Goal: Communication & Community: Participate in discussion

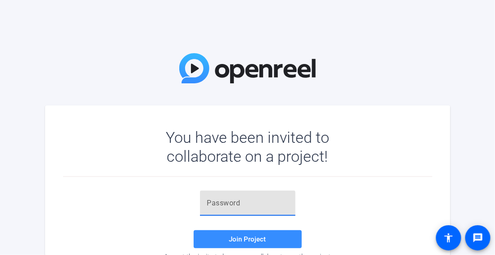
click at [231, 199] on input "text" at bounding box center [247, 203] width 81 height 11
paste input "yMXViw"
type input "yMXViw"
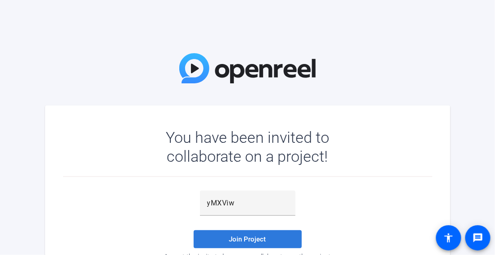
click at [241, 234] on span at bounding box center [248, 239] width 108 height 22
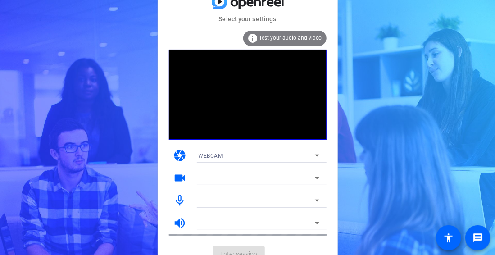
scroll to position [10, 0]
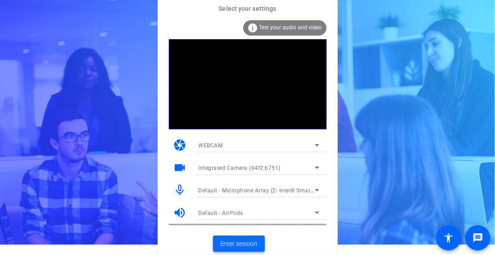
click at [247, 240] on span "Enter session" at bounding box center [238, 243] width 37 height 9
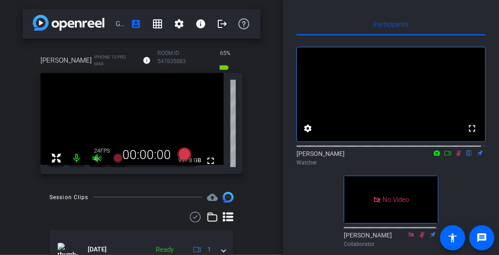
click at [455, 156] on icon at bounding box center [458, 153] width 7 height 6
click at [457, 156] on icon at bounding box center [459, 153] width 4 height 6
click at [443, 157] on mat-icon at bounding box center [448, 153] width 11 height 8
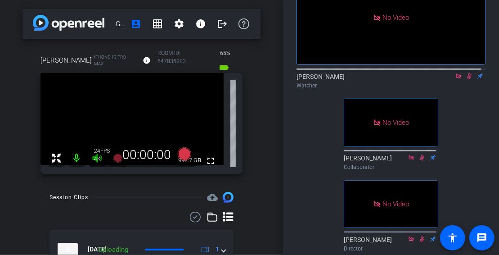
scroll to position [77, 0]
click at [467, 80] on icon at bounding box center [469, 77] width 5 height 6
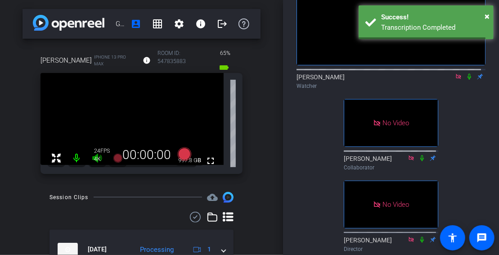
click at [466, 80] on icon at bounding box center [469, 76] width 7 height 6
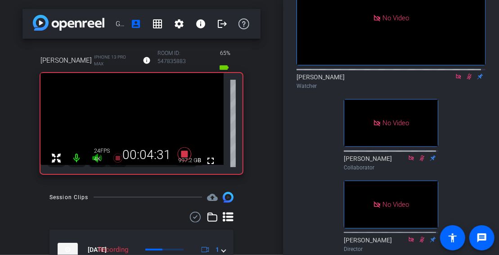
click at [468, 80] on icon at bounding box center [469, 76] width 7 height 6
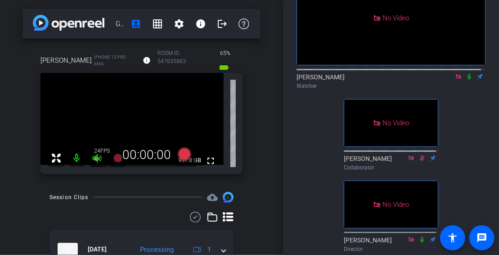
click at [466, 80] on icon at bounding box center [469, 76] width 7 height 6
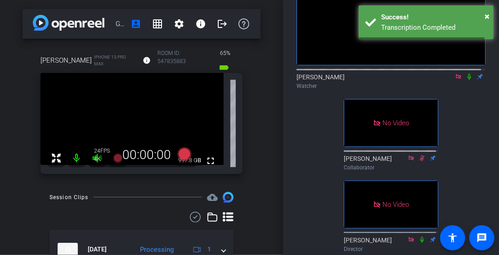
click at [466, 80] on icon at bounding box center [469, 76] width 7 height 6
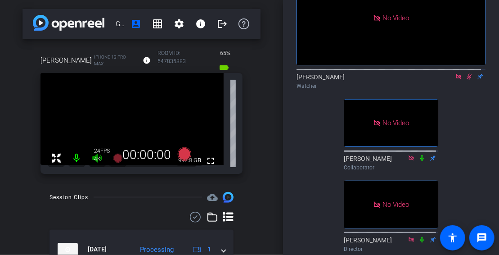
click at [467, 80] on icon at bounding box center [469, 77] width 5 height 6
click at [466, 80] on icon at bounding box center [469, 76] width 7 height 6
click at [467, 80] on icon at bounding box center [469, 77] width 5 height 6
click at [466, 80] on icon at bounding box center [469, 76] width 7 height 6
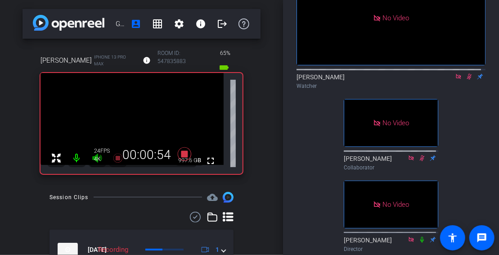
click at [466, 80] on icon at bounding box center [469, 76] width 7 height 6
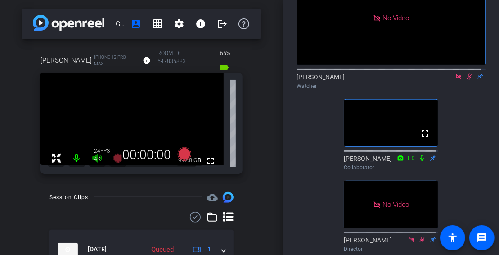
click at [467, 80] on icon at bounding box center [469, 77] width 5 height 6
click at [468, 80] on icon at bounding box center [470, 77] width 4 height 6
click at [467, 80] on icon at bounding box center [469, 77] width 5 height 6
click at [468, 80] on icon at bounding box center [470, 77] width 4 height 6
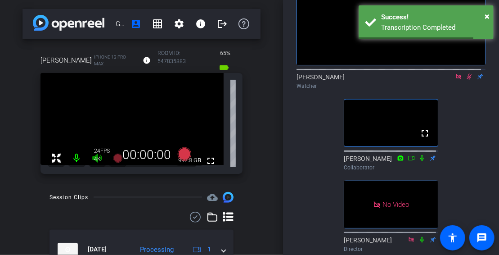
click at [463, 195] on div "No Video [PERSON_NAME] Watcher fullscreen [PERSON_NAME] Collaborator No Video […" at bounding box center [391, 107] width 189 height 297
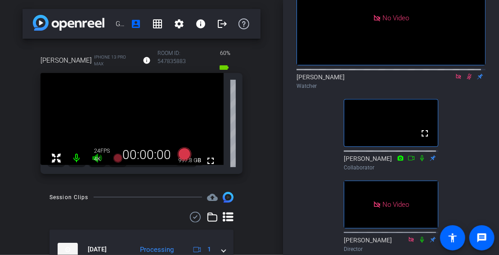
click at [467, 80] on icon at bounding box center [469, 77] width 5 height 6
click at [468, 80] on icon at bounding box center [470, 77] width 4 height 6
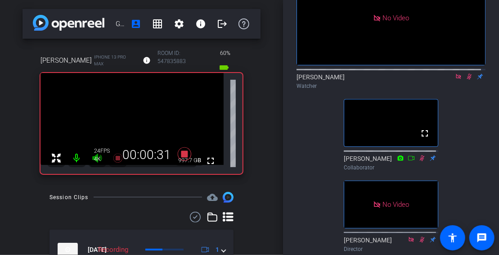
click at [467, 80] on icon at bounding box center [469, 77] width 5 height 6
click at [468, 80] on icon at bounding box center [470, 77] width 4 height 6
click at [467, 80] on icon at bounding box center [469, 77] width 5 height 6
click at [468, 80] on icon at bounding box center [470, 77] width 4 height 6
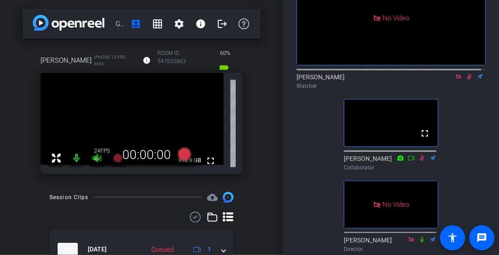
click at [464, 81] on mat-icon at bounding box center [469, 76] width 11 height 8
click at [466, 80] on icon at bounding box center [469, 76] width 7 height 6
click at [467, 80] on icon at bounding box center [469, 76] width 7 height 6
click at [467, 80] on icon at bounding box center [469, 77] width 5 height 6
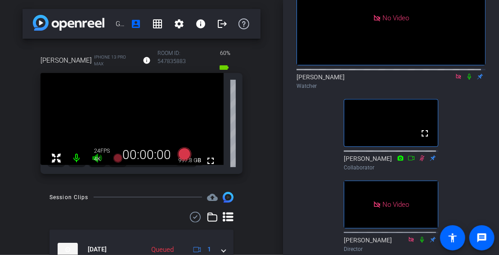
click at [466, 80] on icon at bounding box center [469, 76] width 7 height 6
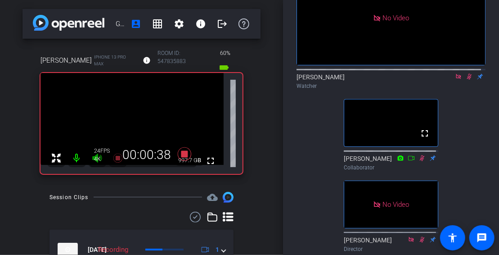
click at [466, 80] on icon at bounding box center [469, 76] width 7 height 6
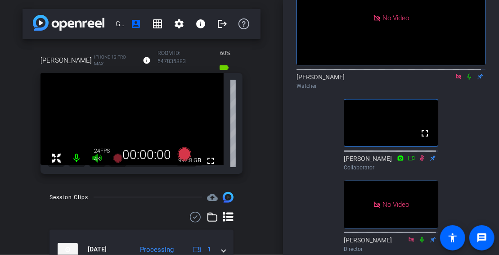
click at [466, 80] on icon at bounding box center [469, 76] width 7 height 6
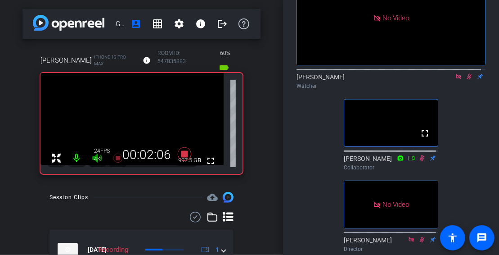
click at [466, 80] on icon at bounding box center [469, 76] width 7 height 6
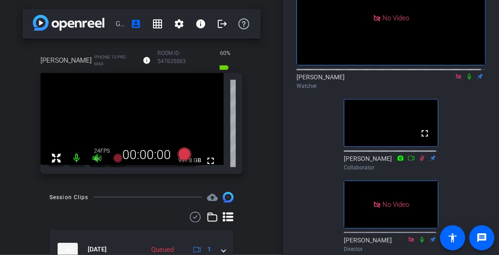
click at [466, 80] on icon at bounding box center [469, 76] width 7 height 6
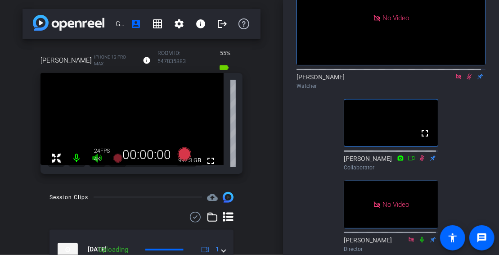
click at [466, 80] on icon at bounding box center [469, 76] width 7 height 6
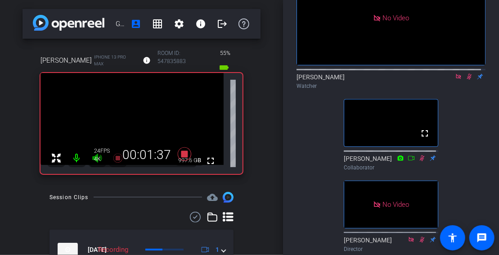
click at [466, 80] on icon at bounding box center [469, 76] width 7 height 6
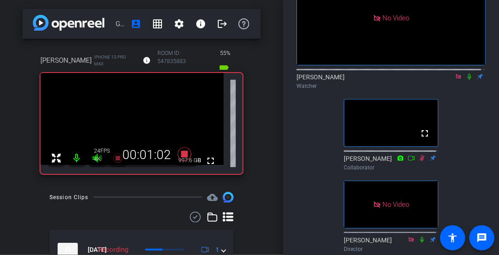
click at [466, 80] on icon at bounding box center [469, 76] width 7 height 6
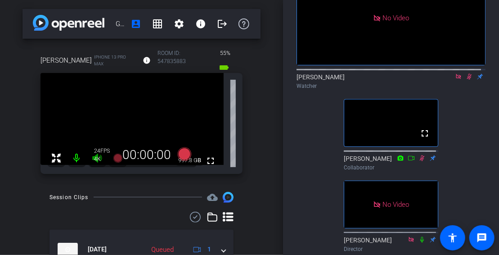
click at [466, 80] on icon at bounding box center [469, 76] width 7 height 6
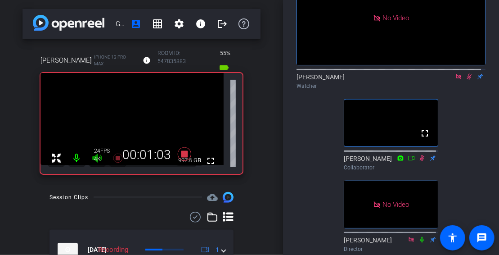
click at [466, 80] on icon at bounding box center [469, 76] width 7 height 6
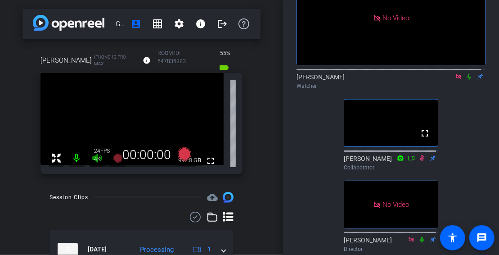
click at [466, 80] on icon at bounding box center [469, 76] width 7 height 6
